Goal: Task Accomplishment & Management: Use online tool/utility

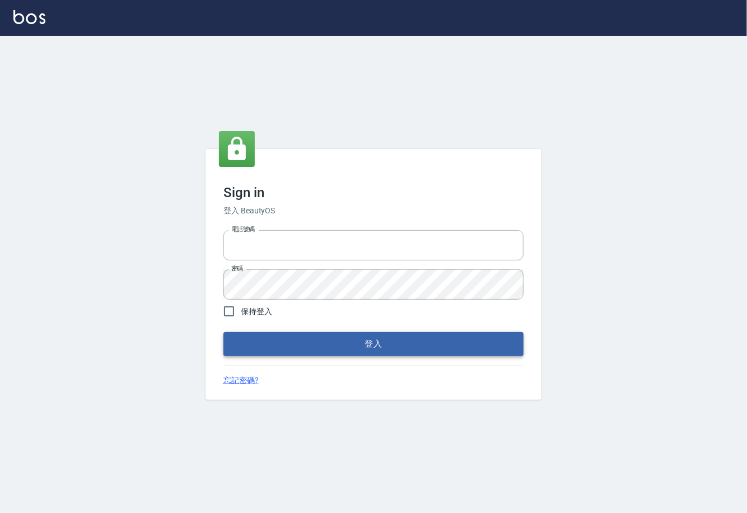
type input "0225929166"
click at [351, 343] on button "登入" at bounding box center [373, 344] width 300 height 24
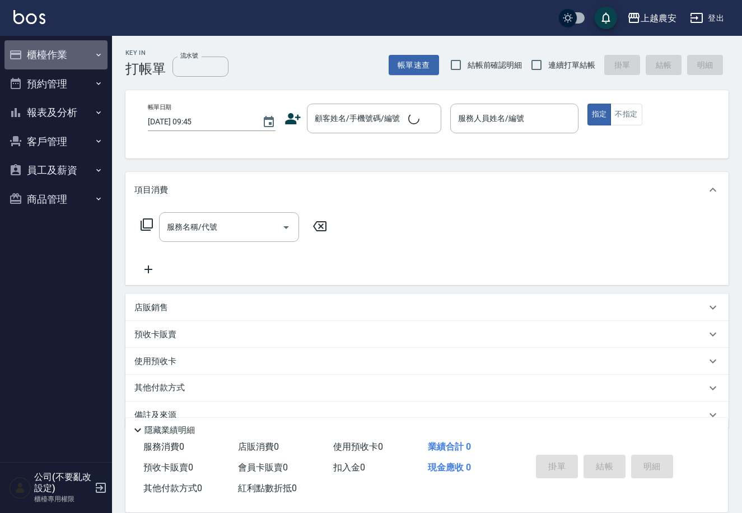
click at [59, 53] on button "櫃檯作業" at bounding box center [55, 54] width 103 height 29
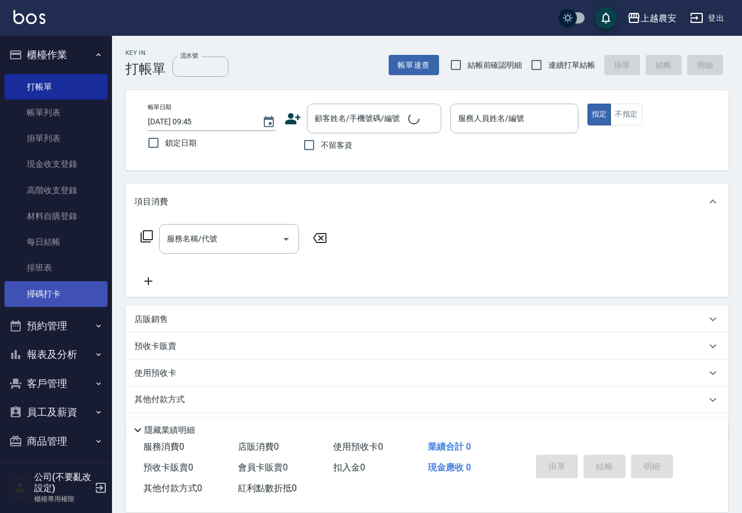
click at [86, 292] on link "掃碼打卡" at bounding box center [55, 294] width 103 height 26
